Goal: Task Accomplishment & Management: Manage account settings

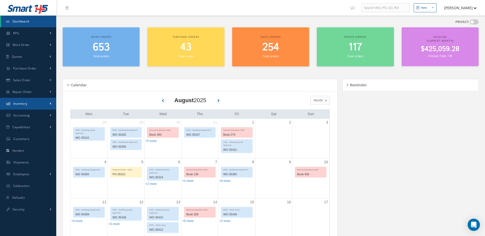
click at [26, 101] on span "Inventory" at bounding box center [20, 103] width 14 height 4
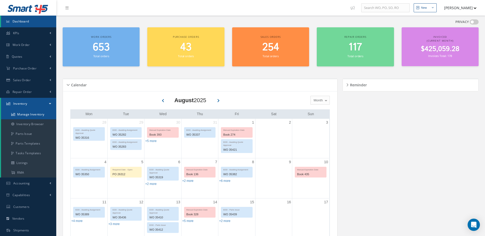
click at [26, 115] on link "Manage Inventory" at bounding box center [28, 115] width 55 height 10
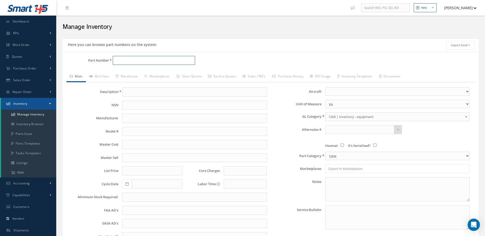
click at [152, 60] on input "Part Number" at bounding box center [154, 60] width 83 height 9
click at [163, 63] on input "2-1502-" at bounding box center [154, 60] width 83 height 9
type input "2-1502-3"
click at [163, 73] on span "BRAKE ASSEMBLY" at bounding box center [198, 73] width 77 height 5
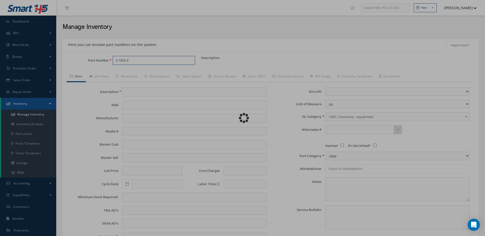
type input "BRAKE ASSEMBLY"
type input "BF GOODRICH"
type input "CITATION 550"
type input "10000.00"
type input "14000.00"
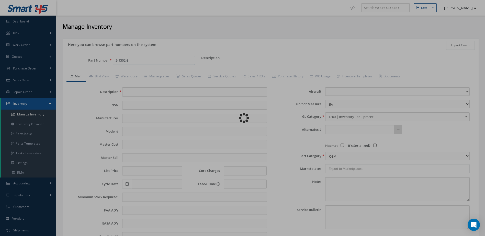
type input "0.00"
type input "14000.00"
select select "17"
type textarea "FEB 2025: STD OH $9,795.00 STD OH EX $10,000.00 CORE VALUE $14,00.00 MANUFACTUR…"
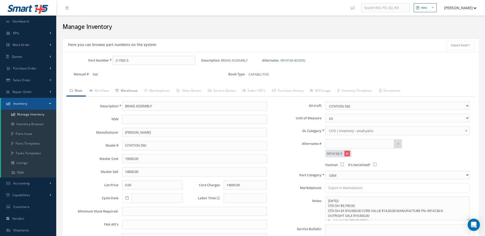
click at [131, 91] on link "Warehouse" at bounding box center [126, 91] width 29 height 11
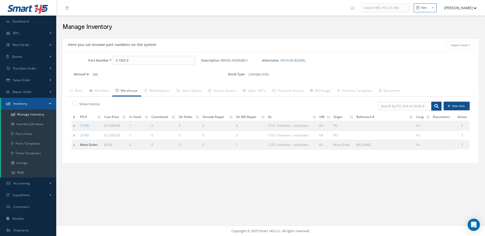
click at [74, 116] on icon at bounding box center [74, 117] width 2 height 3
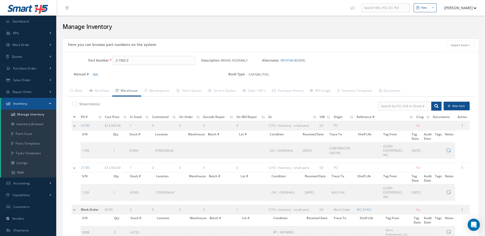
click at [74, 116] on icon at bounding box center [74, 117] width 3 height 3
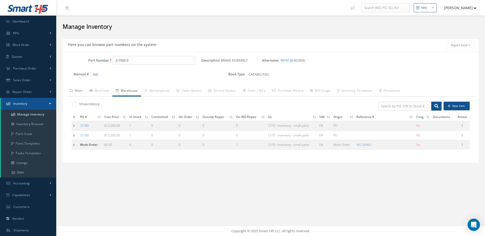
click at [77, 87] on link "Main" at bounding box center [75, 91] width 19 height 11
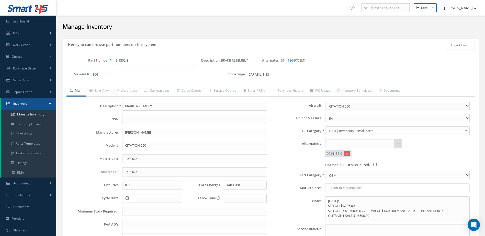
drag, startPoint x: 144, startPoint y: 64, endPoint x: 105, endPoint y: 69, distance: 39.7
click at [105, 69] on div "Part Number 2-1502-3 Description BRAKE ASSEMBLY Alternates 9914136-9 (OEM) Manu…" at bounding box center [271, 69] width 416 height 27
type input "ms27497t10f98s"
click at [162, 73] on div "366" at bounding box center [154, 74] width 122 height 6
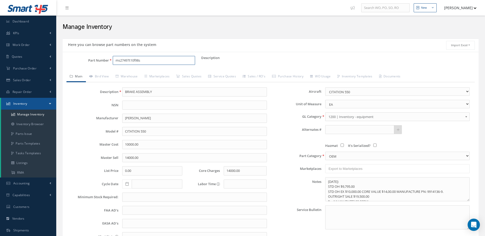
click at [154, 60] on input "ms27497t10f98s" at bounding box center [154, 60] width 83 height 9
drag, startPoint x: 167, startPoint y: 57, endPoint x: 97, endPoint y: 67, distance: 71.2
click at [97, 67] on div "Part Number ms27497t10f98s" at bounding box center [132, 62] width 139 height 13
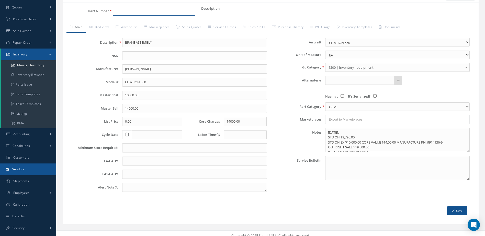
scroll to position [51, 0]
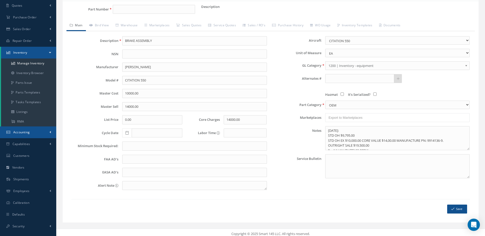
click at [26, 133] on span "Accounting" at bounding box center [21, 132] width 17 height 4
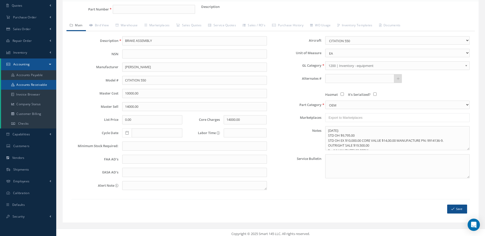
click at [41, 85] on link "Accounts Receivable" at bounding box center [28, 85] width 55 height 10
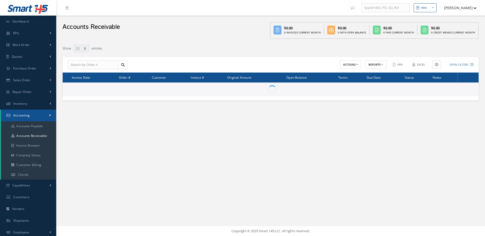
select select "25"
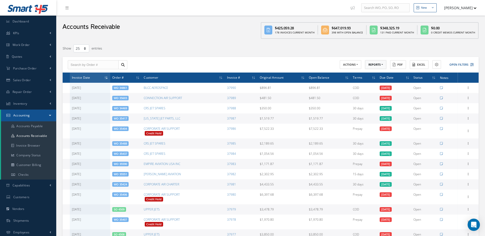
click at [371, 64] on button "REPORTS" at bounding box center [375, 64] width 21 height 9
click at [380, 73] on link "A/R Aging" at bounding box center [385, 73] width 41 height 7
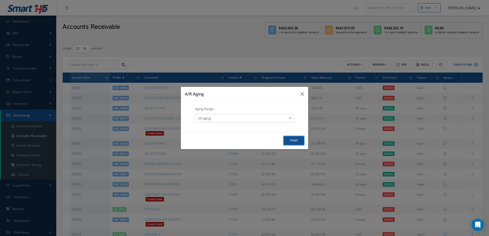
click at [0, 0] on button "print" at bounding box center [0, 0] width 0 height 0
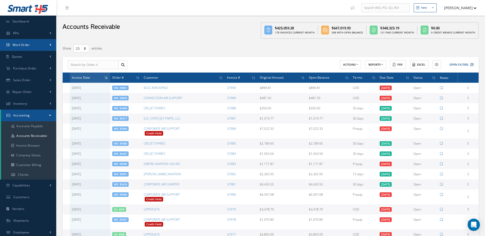
click at [41, 42] on link "Work Order" at bounding box center [28, 45] width 56 height 12
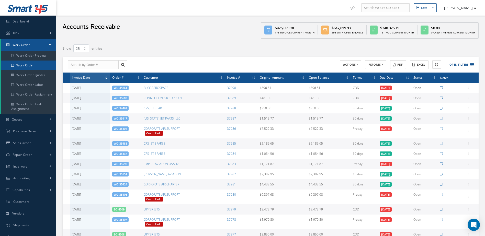
click at [39, 65] on link "Work Order" at bounding box center [28, 66] width 55 height 10
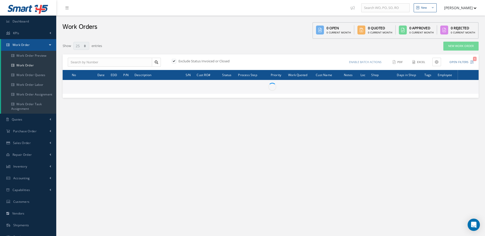
select select "25"
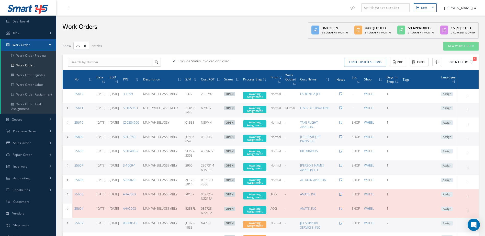
click at [471, 63] on icon "1" at bounding box center [472, 62] width 4 height 4
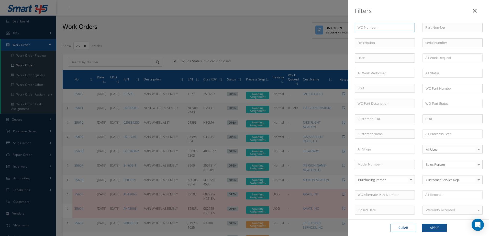
click at [381, 30] on input "text" at bounding box center [384, 27] width 60 height 9
type input "3"
type input "31"
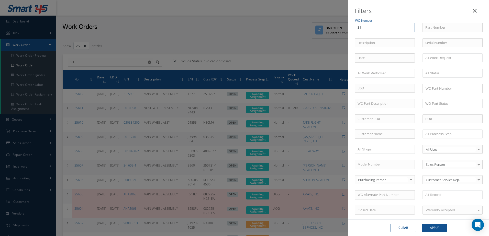
type input "313"
type input "3138"
type input "31388"
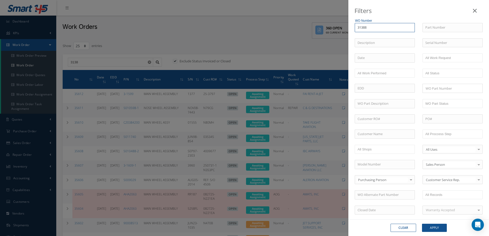
type input "31388"
click at [439, 226] on button "Apply" at bounding box center [434, 228] width 25 height 8
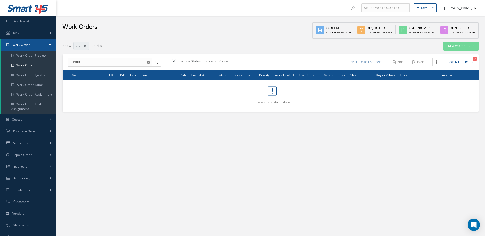
click at [177, 61] on label at bounding box center [176, 61] width 1 height 5
click at [175, 61] on input "checkbox" at bounding box center [173, 61] width 3 height 3
checkbox input "false"
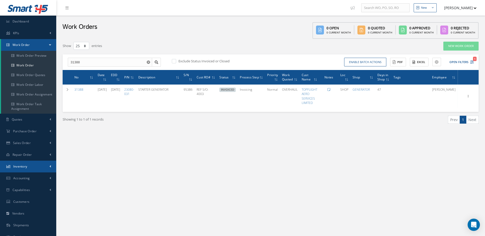
click at [36, 166] on link "Inventory" at bounding box center [28, 167] width 56 height 12
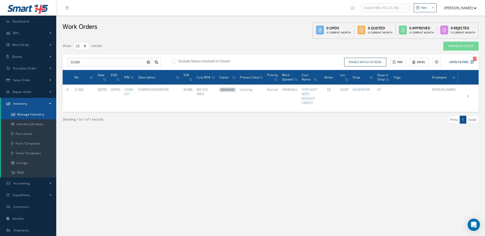
click at [38, 111] on link "Manage Inventory" at bounding box center [28, 115] width 55 height 10
